Goal: Information Seeking & Learning: Learn about a topic

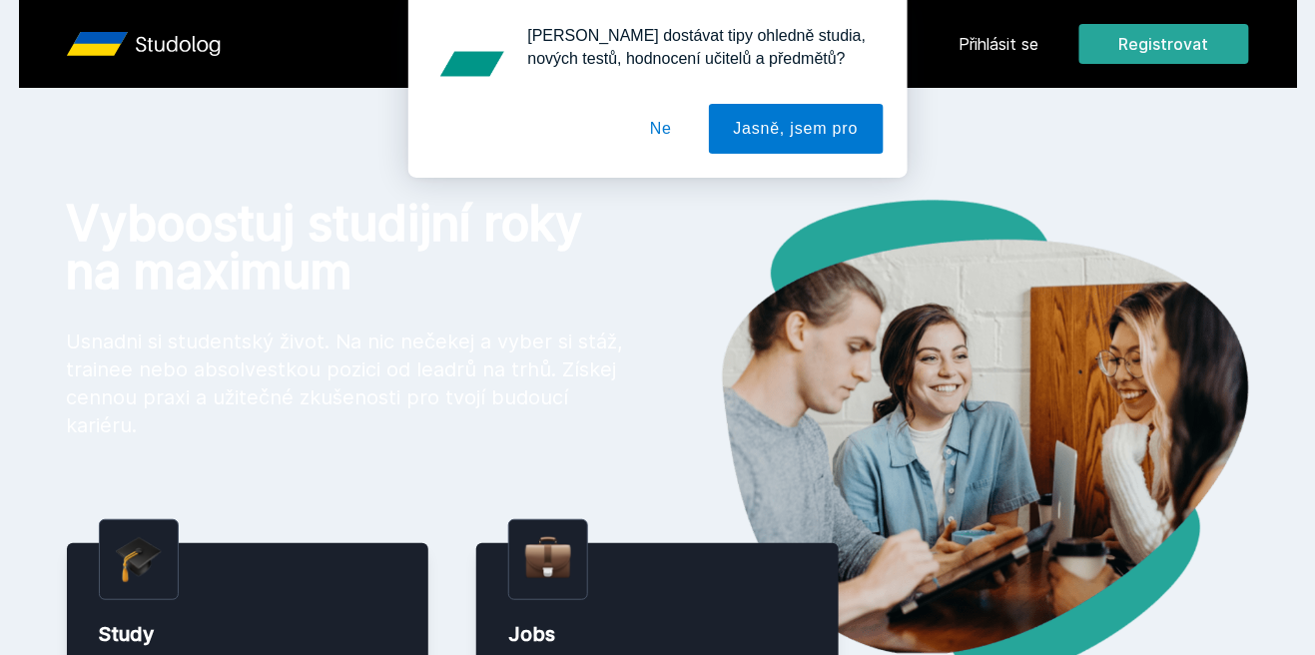
click at [1028, 64] on div "[PERSON_NAME] dostávat tipy ohledně studia, nových testů, hodnocení učitelů a p…" at bounding box center [657, 89] width 1315 height 178
click at [998, 32] on div "[PERSON_NAME] dostávat tipy ohledně studia, nových testů, hodnocení učitelů a p…" at bounding box center [657, 89] width 1315 height 178
click at [835, 107] on button "Jasně, jsem pro" at bounding box center [796, 129] width 175 height 50
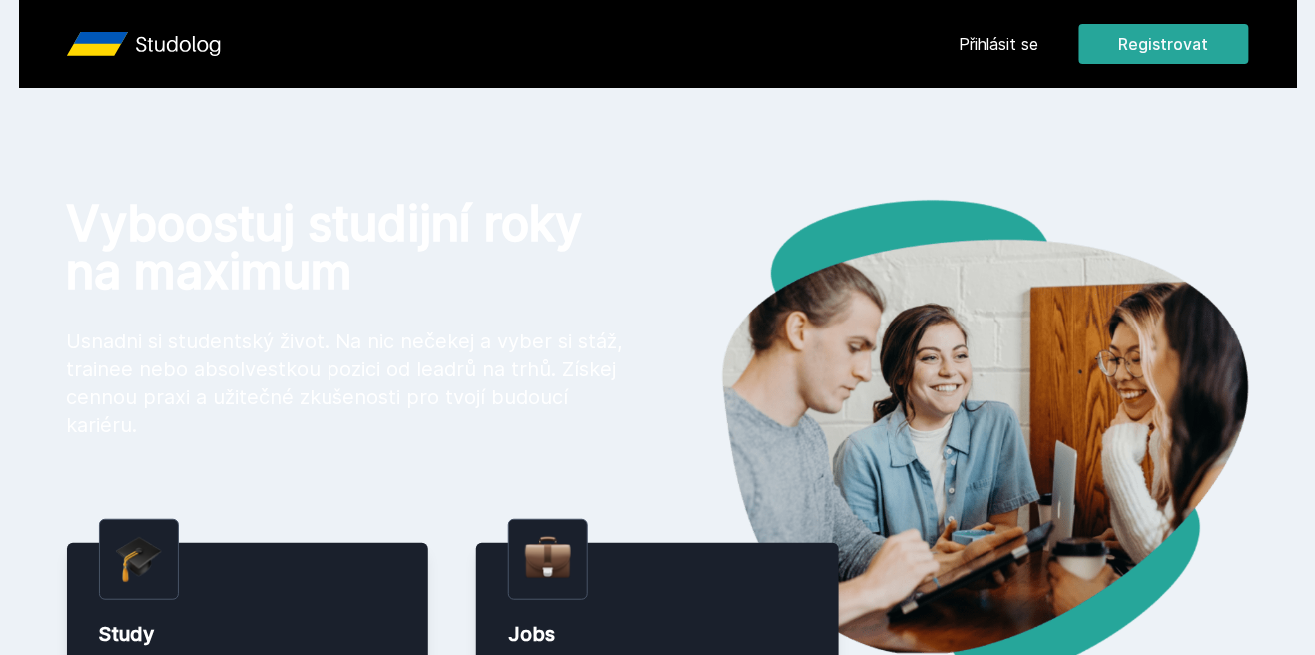
click at [1001, 32] on link "Přihlásit se" at bounding box center [999, 44] width 80 height 24
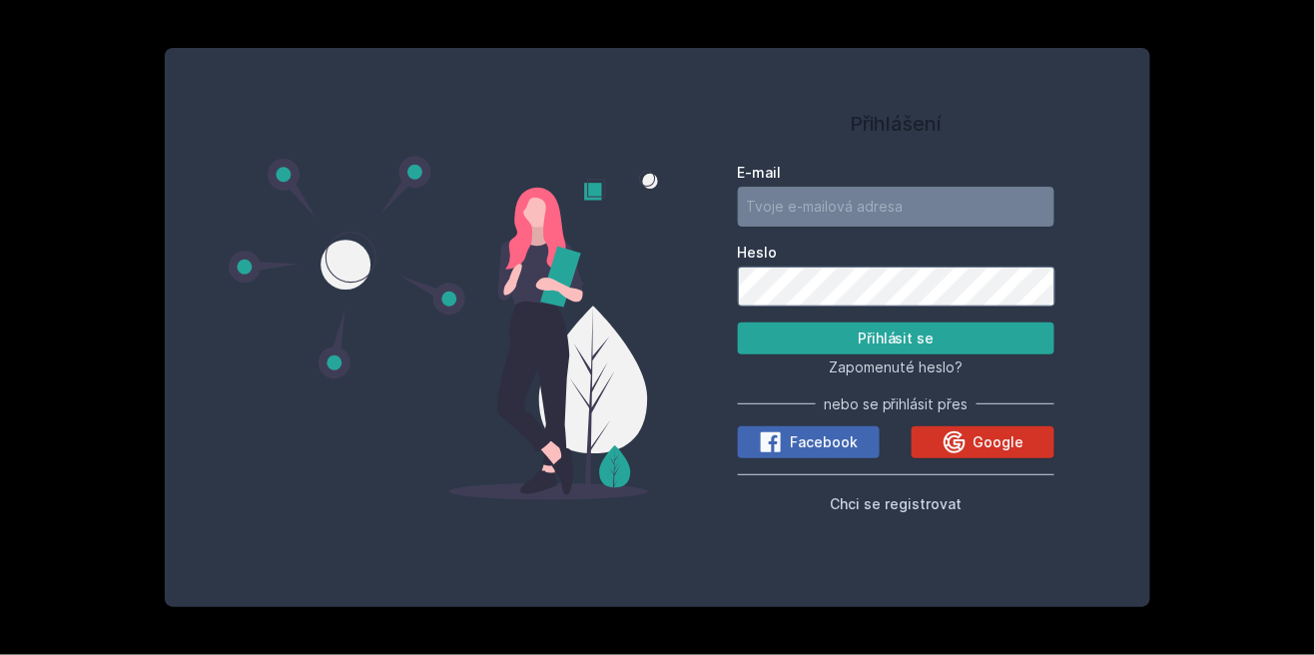
click at [966, 454] on icon at bounding box center [954, 442] width 24 height 24
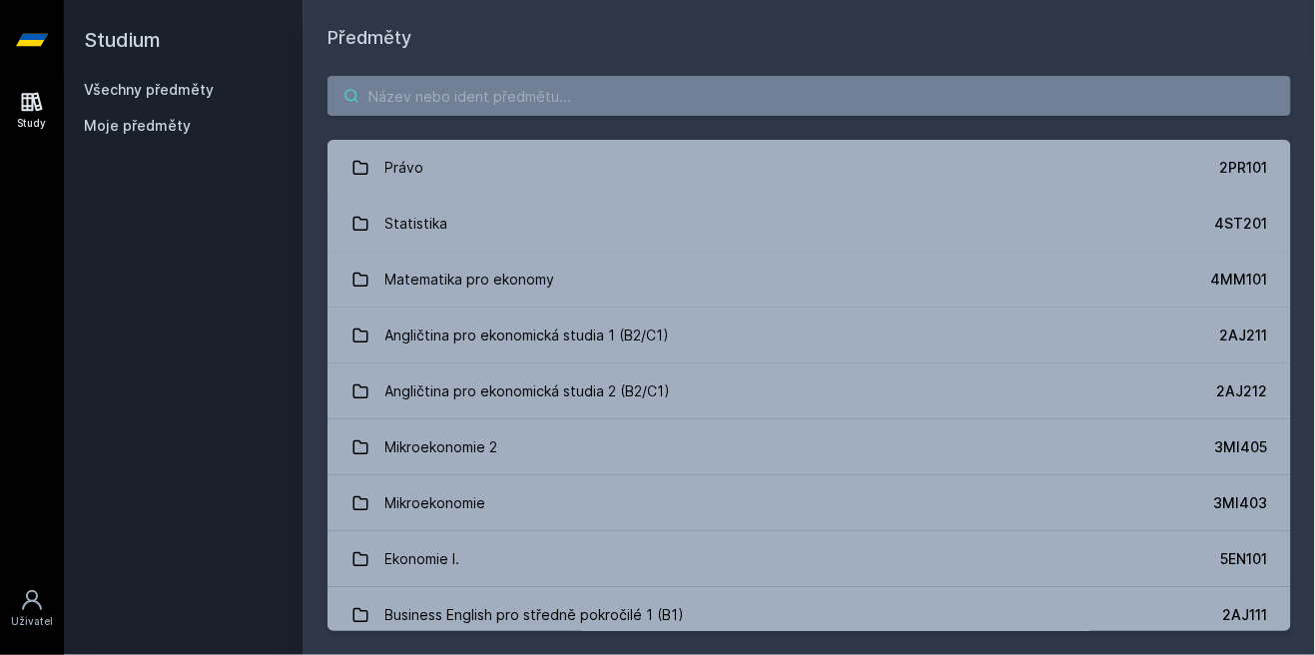
click at [1144, 101] on input "search" at bounding box center [808, 96] width 963 height 40
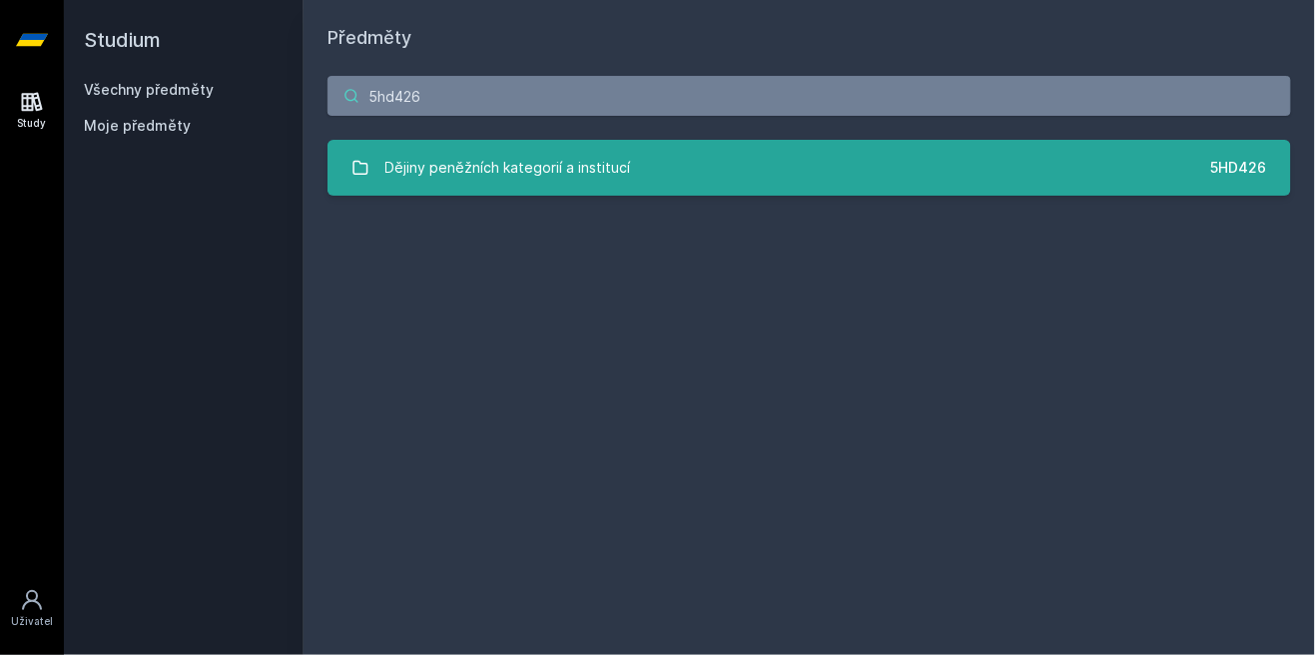
type input "5hd426"
click at [576, 167] on div "Dějiny peněžních kategorií a institucí" at bounding box center [508, 168] width 246 height 40
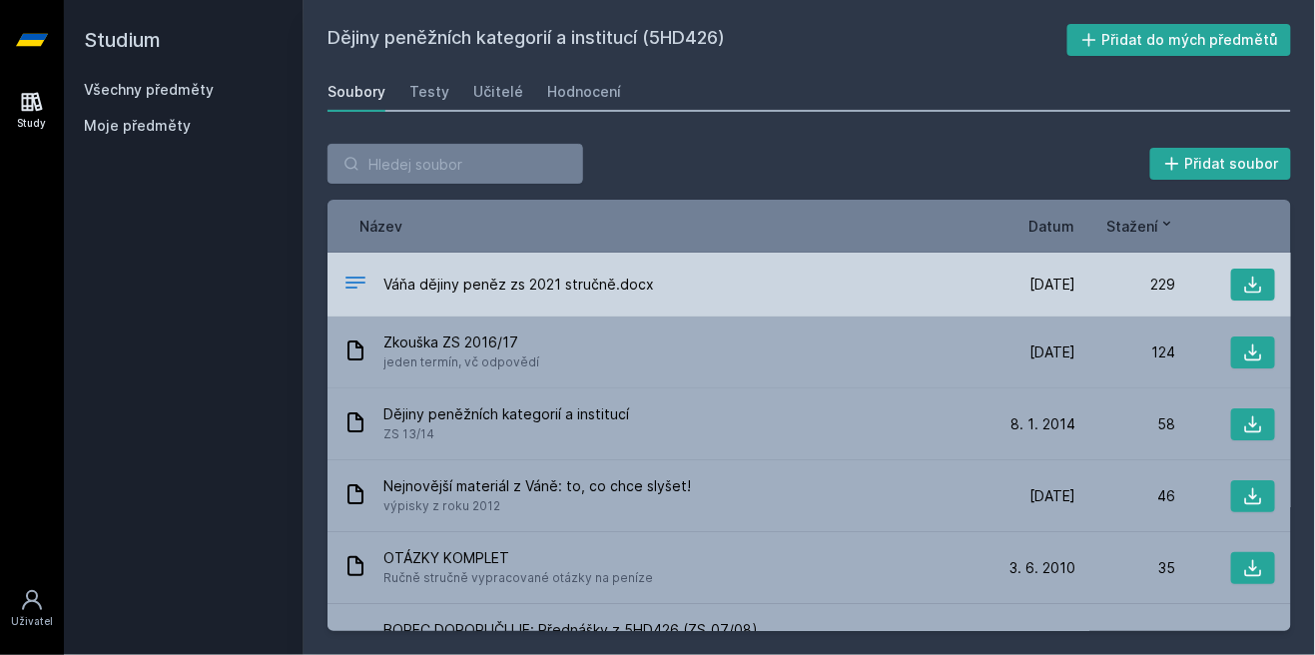
click at [993, 271] on div "[DATE] [DATE] 229" at bounding box center [1124, 285] width 299 height 32
click at [1248, 279] on icon at bounding box center [1253, 285] width 20 height 20
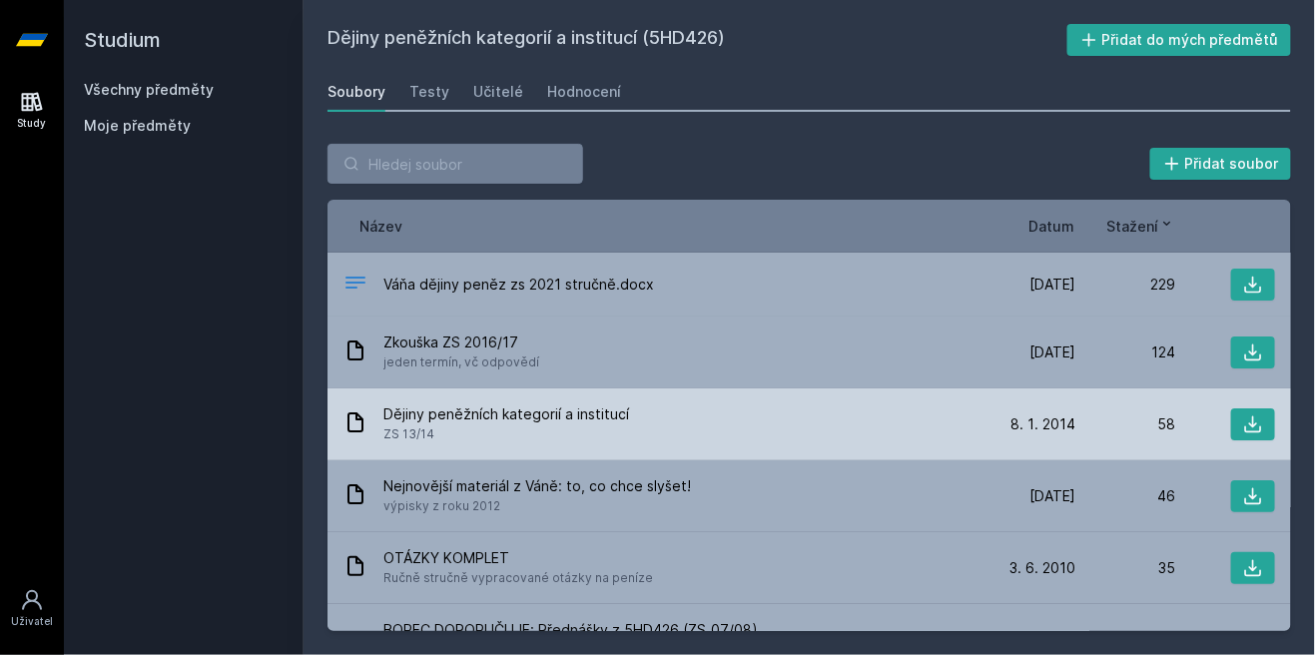
click at [477, 407] on span "Dějiny peněžních kategorií a institucí" at bounding box center [506, 414] width 246 height 20
click at [455, 427] on span "ZS 13/14" at bounding box center [506, 434] width 246 height 20
click at [447, 423] on span "Dějiny peněžních kategorií a institucí" at bounding box center [506, 414] width 246 height 20
click at [1256, 415] on icon at bounding box center [1253, 424] width 20 height 20
